Goal: Find contact information: Find contact information

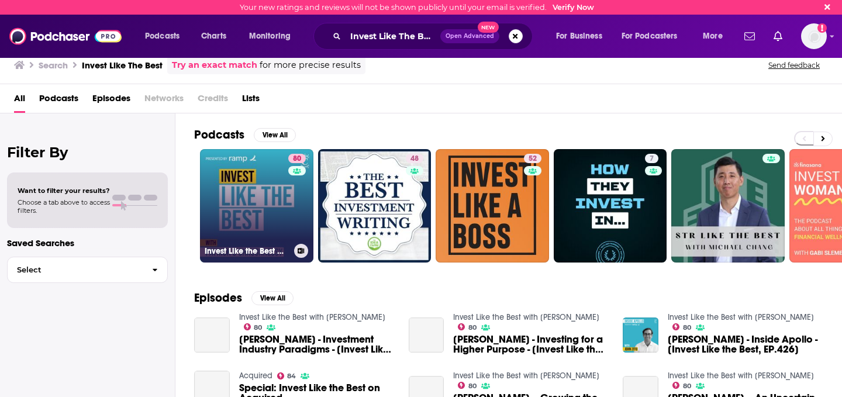
click at [249, 193] on link "80 Invest Like the Best with [PERSON_NAME]" at bounding box center [256, 205] width 113 height 113
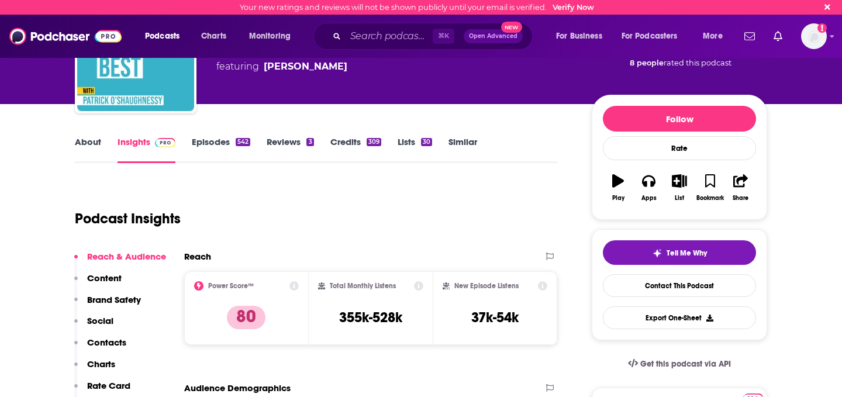
click at [113, 346] on p "Contacts" at bounding box center [106, 342] width 39 height 11
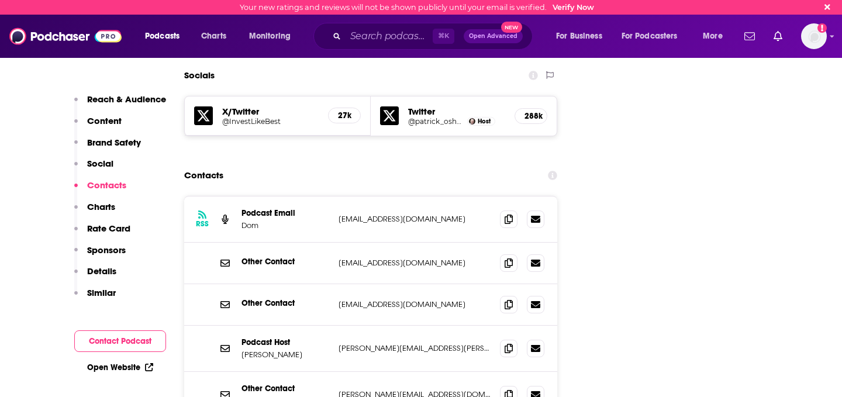
scroll to position [1339, 0]
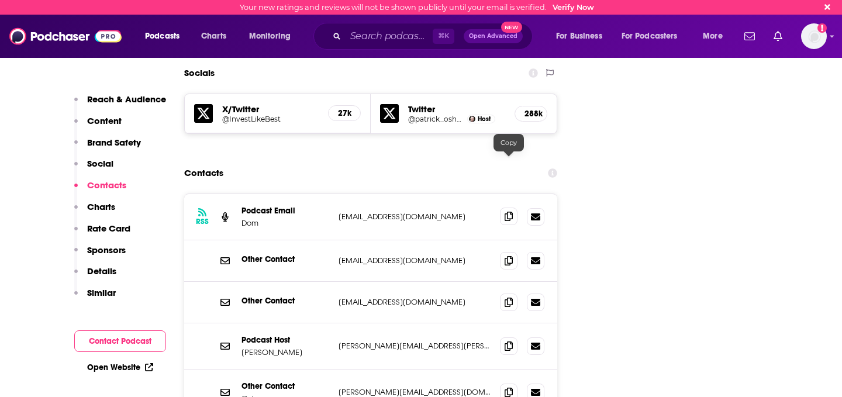
click at [509, 212] on icon at bounding box center [509, 216] width 8 height 9
click at [511, 341] on icon at bounding box center [509, 345] width 8 height 9
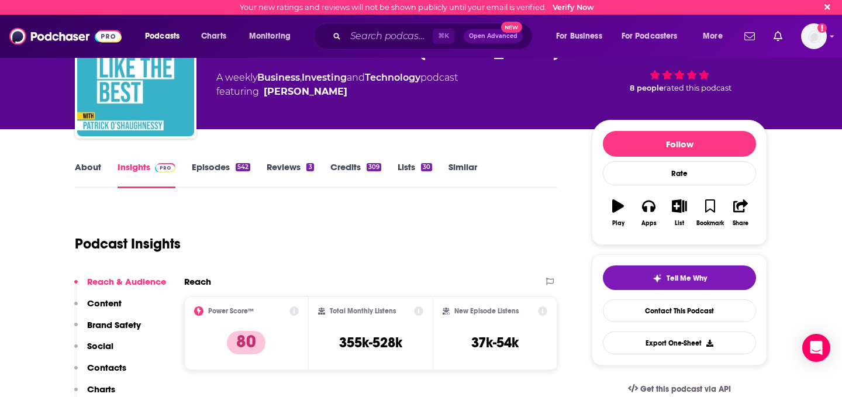
scroll to position [0, 0]
